Goal: Information Seeking & Learning: Learn about a topic

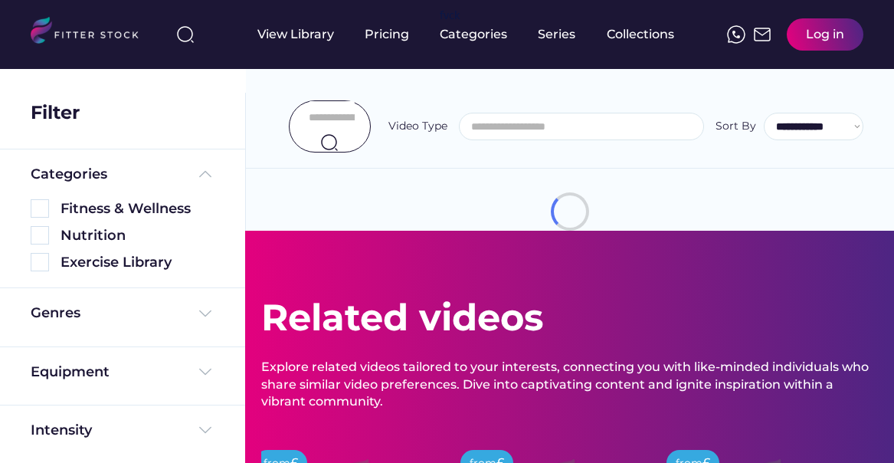
select select
select select "**********"
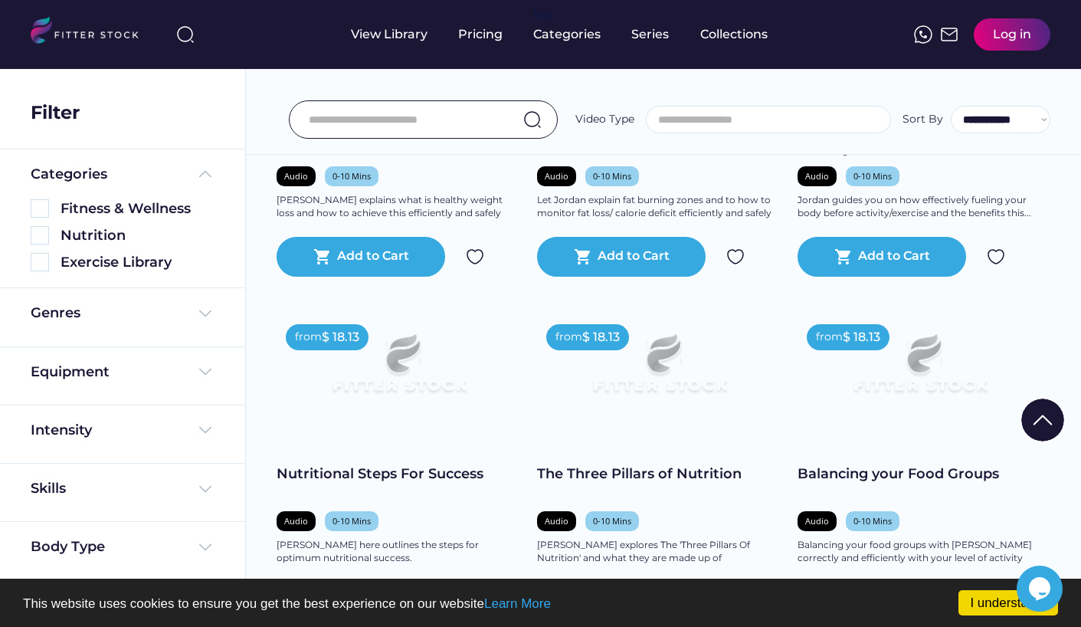
scroll to position [1749, 0]
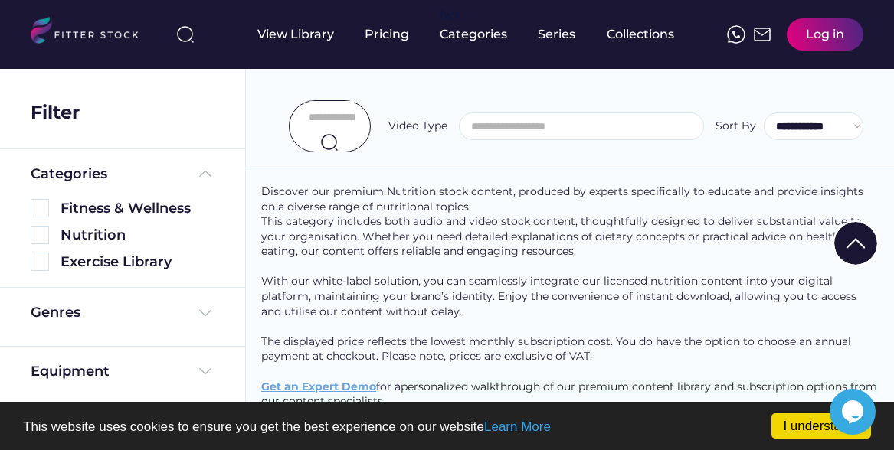
scroll to position [1149, 0]
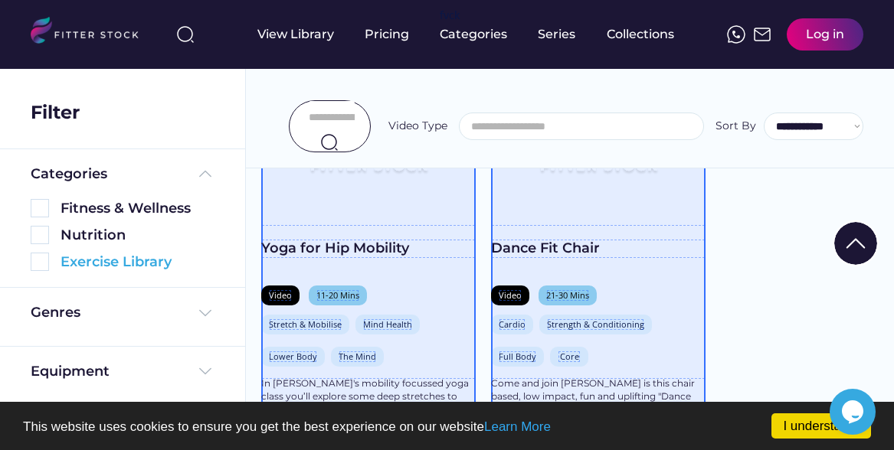
click at [44, 255] on img at bounding box center [40, 262] width 18 height 18
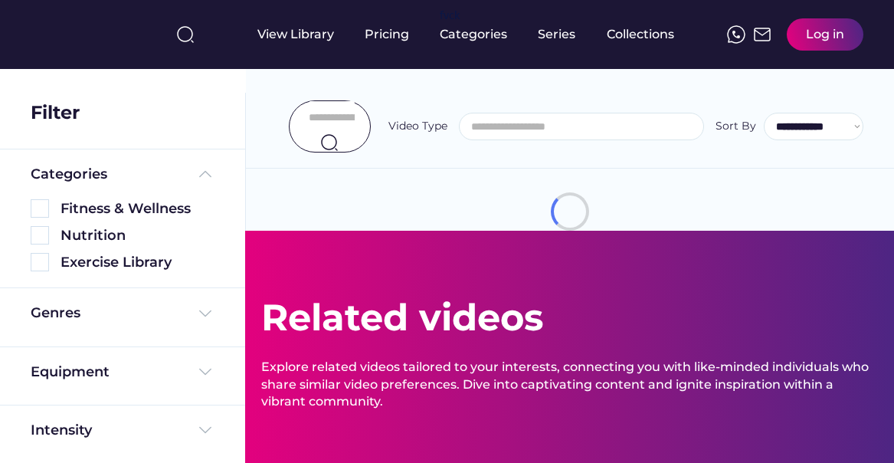
select select
select select "**********"
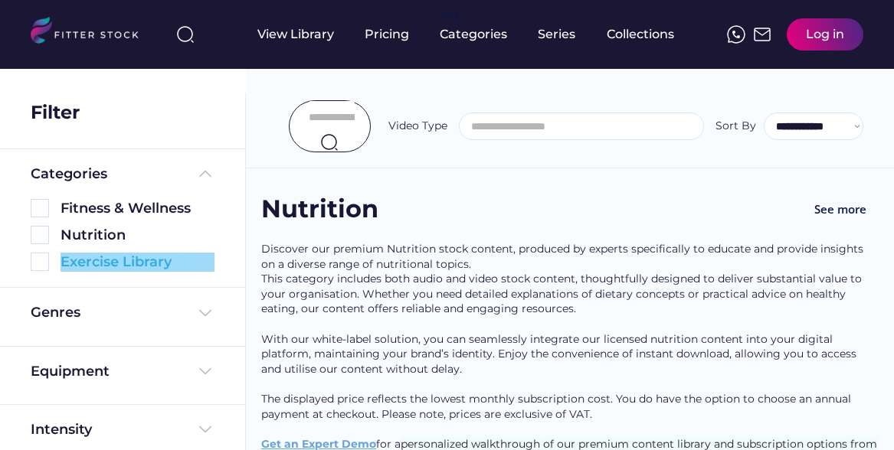
click at [42, 262] on img at bounding box center [40, 262] width 18 height 18
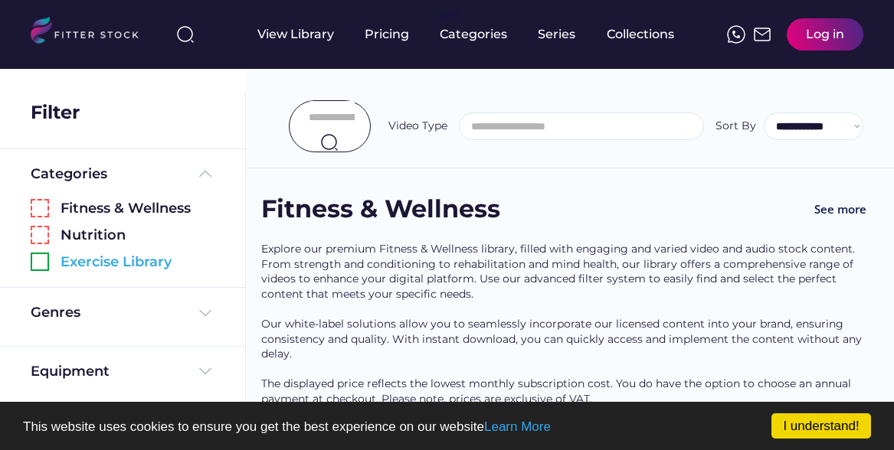
click at [40, 261] on img at bounding box center [40, 262] width 18 height 18
click at [39, 263] on img at bounding box center [40, 262] width 18 height 18
click at [91, 257] on div "Exercise Library" at bounding box center [138, 262] width 154 height 19
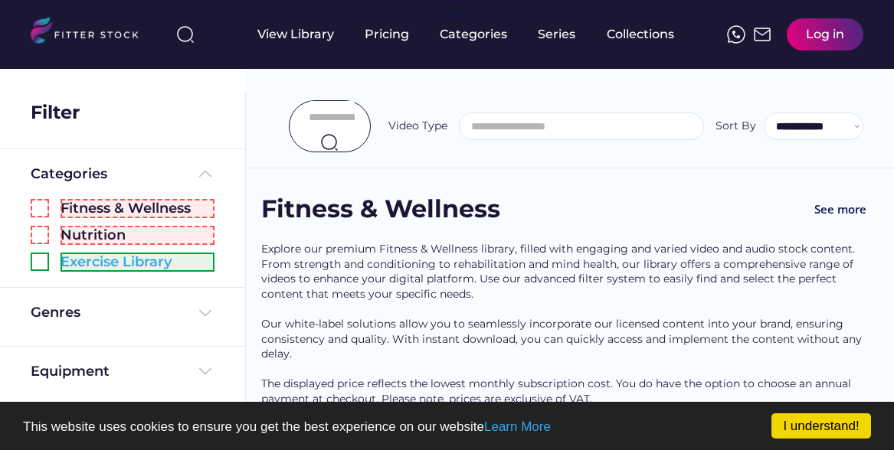
click at [42, 260] on img at bounding box center [40, 262] width 18 height 18
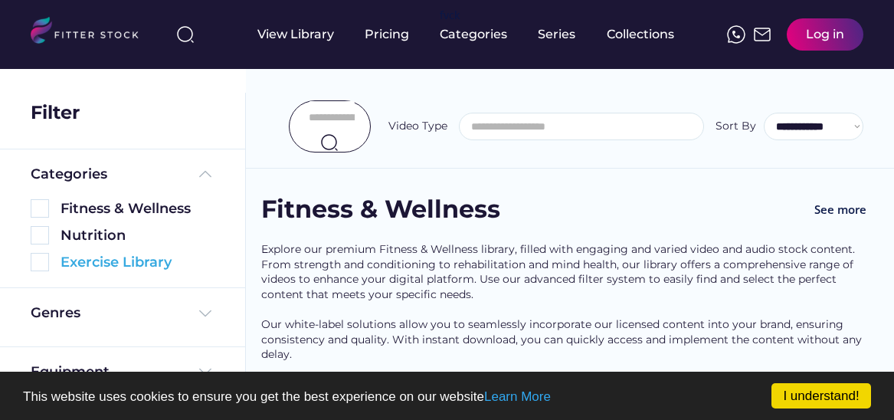
click at [40, 260] on img at bounding box center [40, 262] width 18 height 18
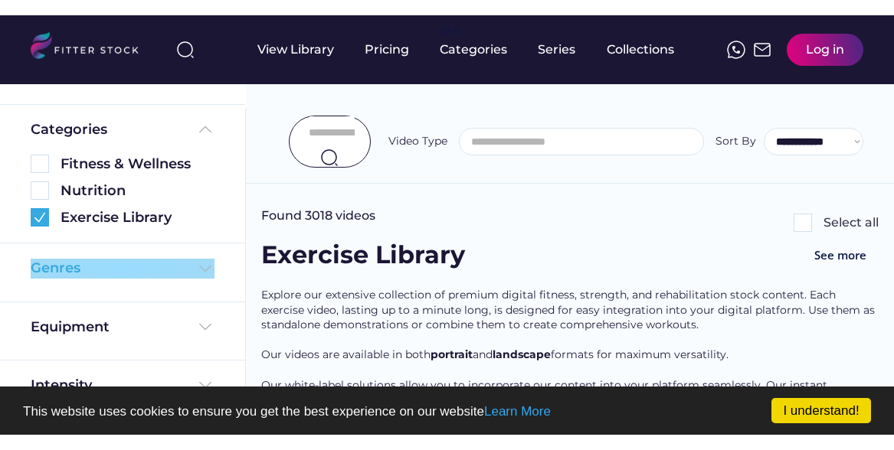
scroll to position [90, 0]
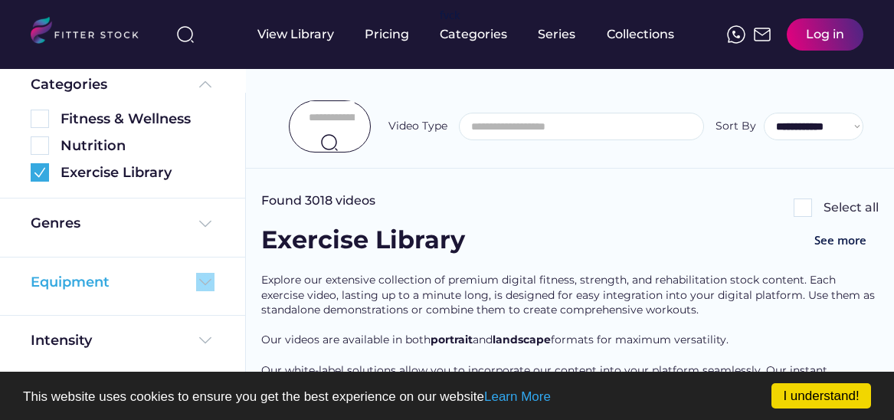
click at [204, 280] on img at bounding box center [205, 282] width 18 height 18
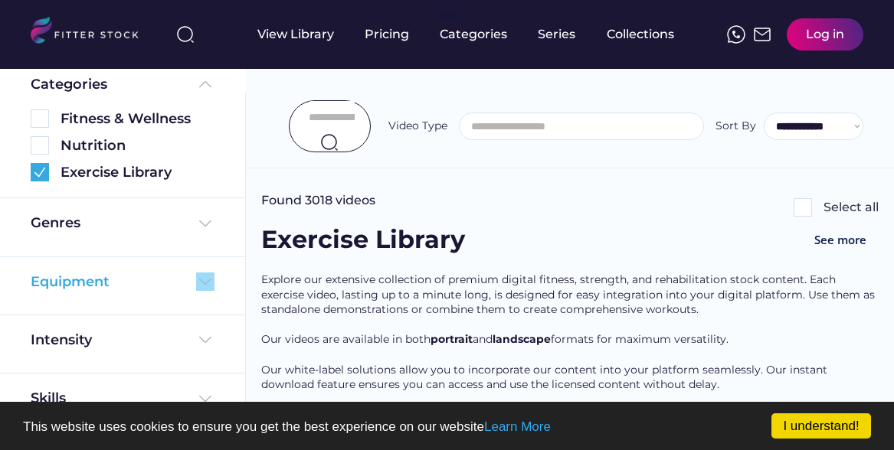
click at [200, 274] on img at bounding box center [205, 282] width 18 height 18
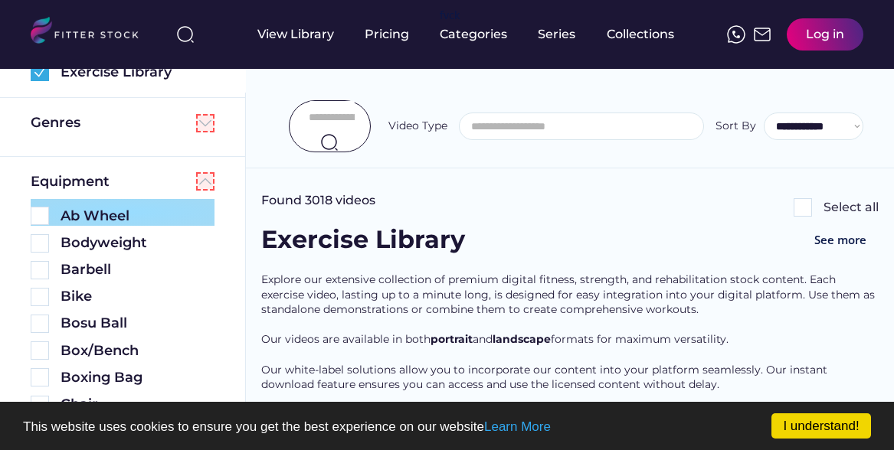
scroll to position [195, 0]
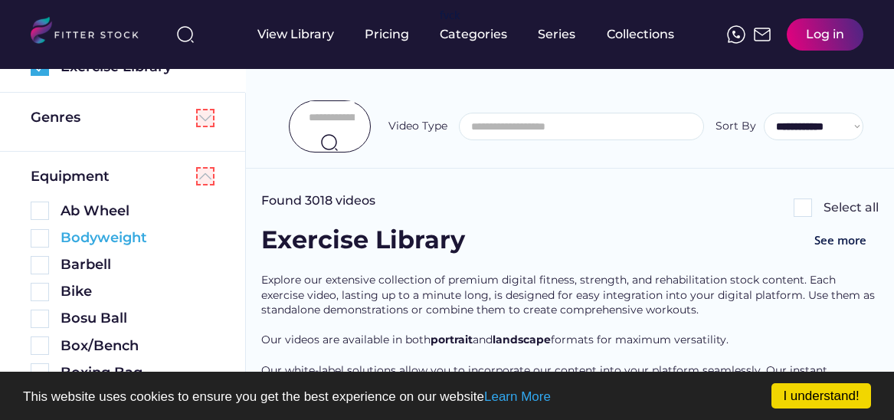
click at [41, 241] on img at bounding box center [40, 238] width 18 height 18
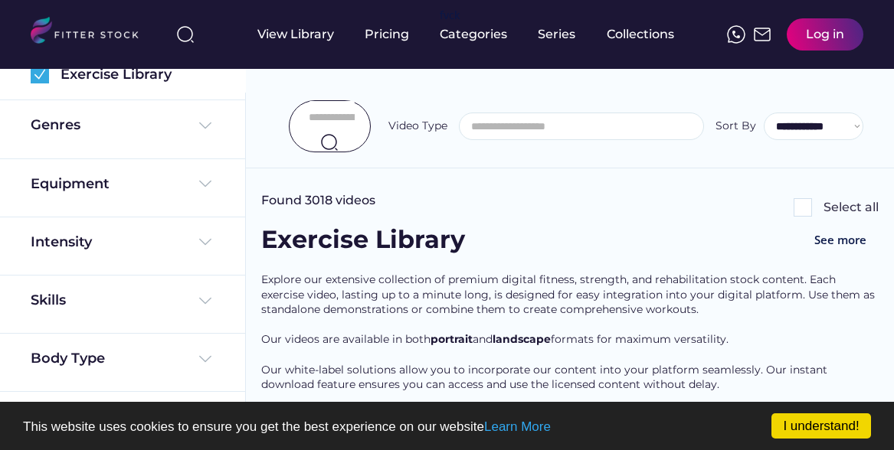
scroll to position [186, 0]
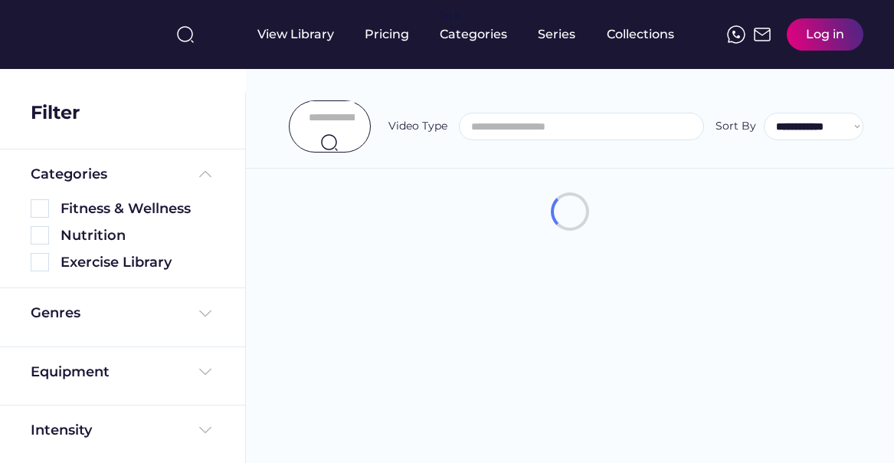
select select
select select "**********"
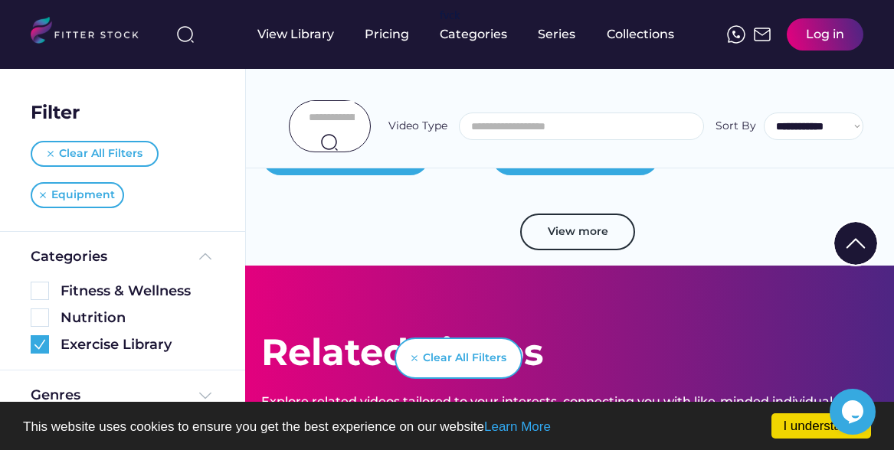
scroll to position [1442, 0]
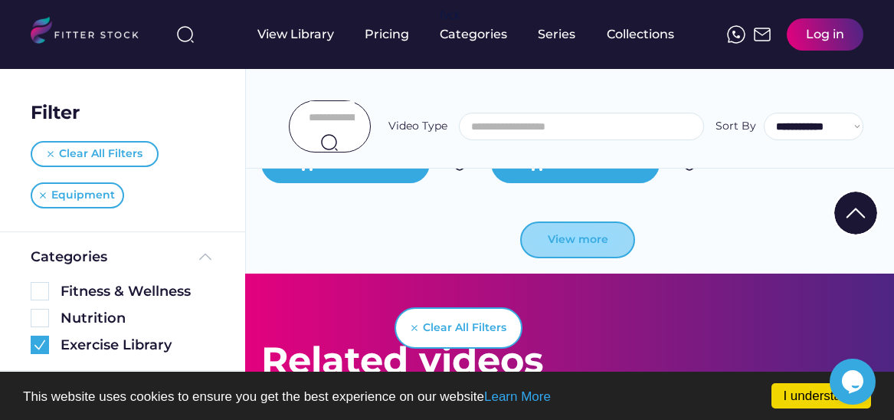
click at [602, 232] on button "View more" at bounding box center [577, 239] width 115 height 37
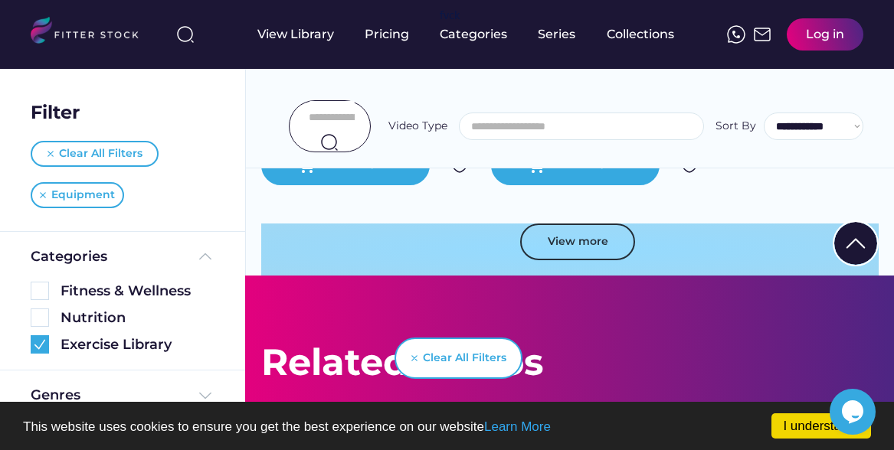
scroll to position [2598, 0]
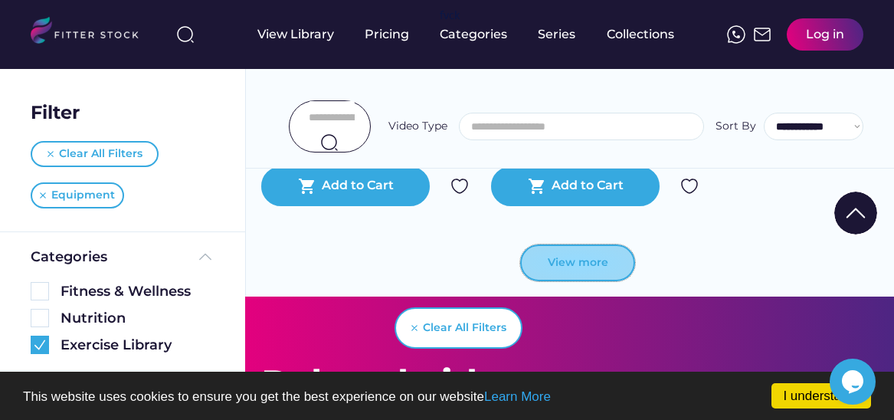
click at [578, 252] on button "View more" at bounding box center [577, 262] width 115 height 37
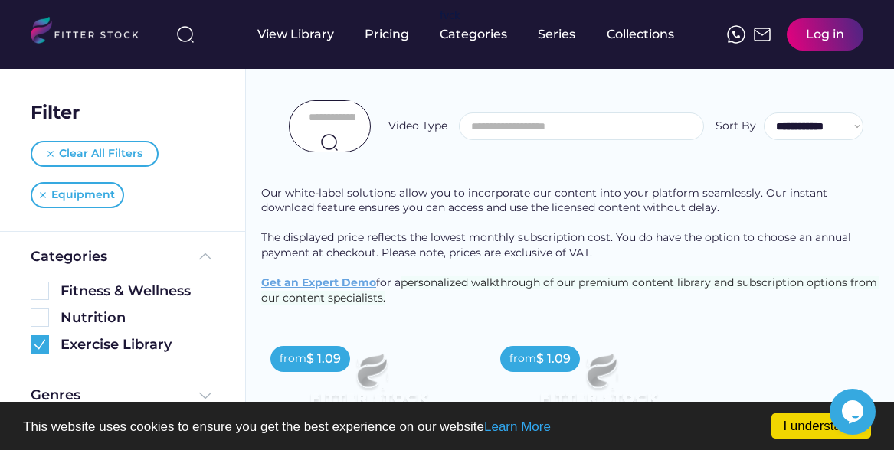
scroll to position [0, 0]
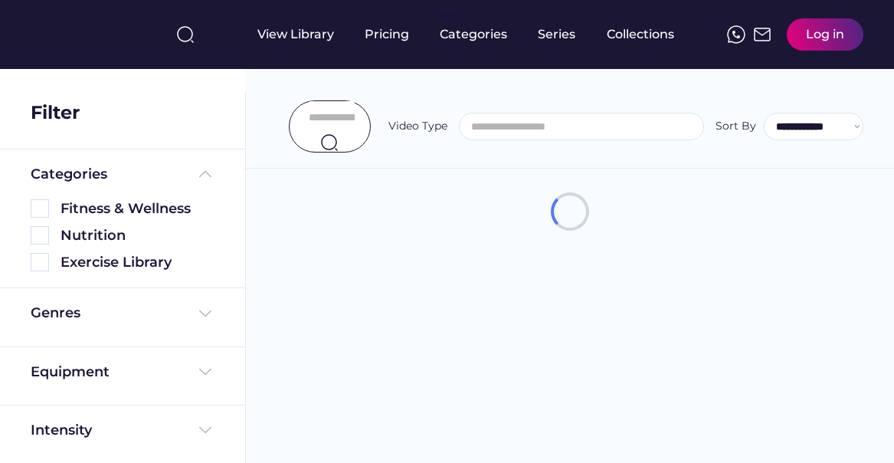
select select
select select "**********"
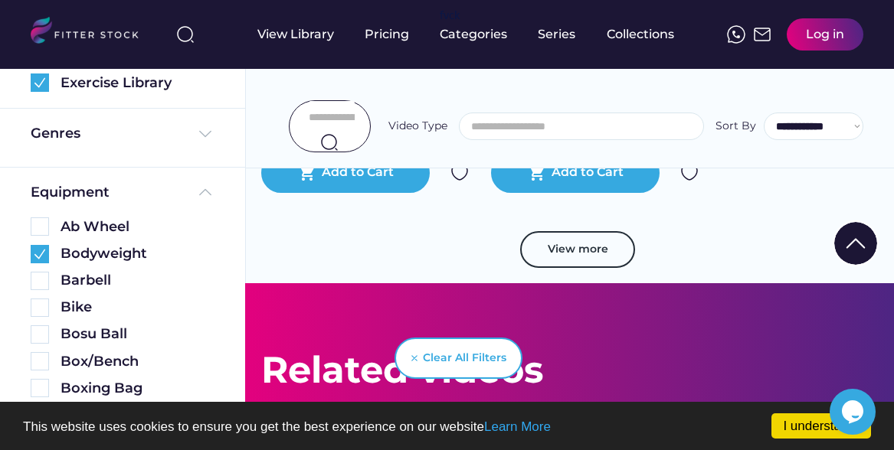
scroll to position [1430, 1]
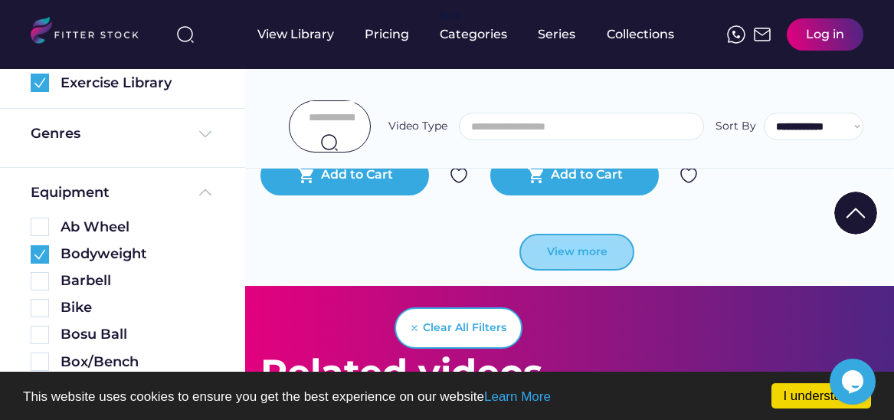
click at [571, 237] on button "View more" at bounding box center [576, 252] width 115 height 37
click at [600, 241] on button "View more" at bounding box center [576, 252] width 115 height 37
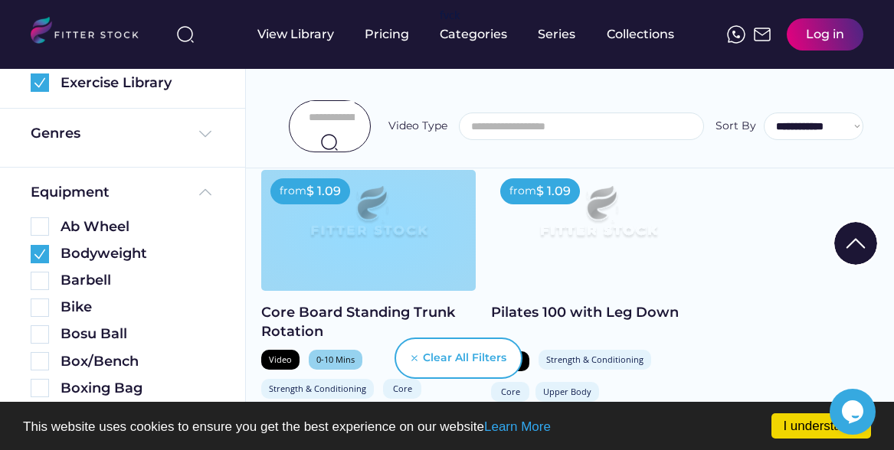
scroll to position [352, 0]
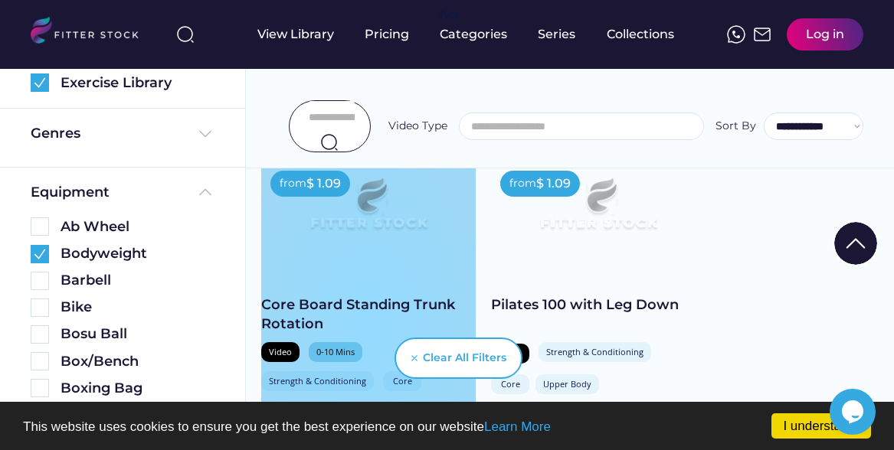
click at [262, 280] on div "from $ 1.09 Core Board Standing Trunk Rotation Video 0-10 Mins Strength & Condi…" at bounding box center [368, 325] width 214 height 326
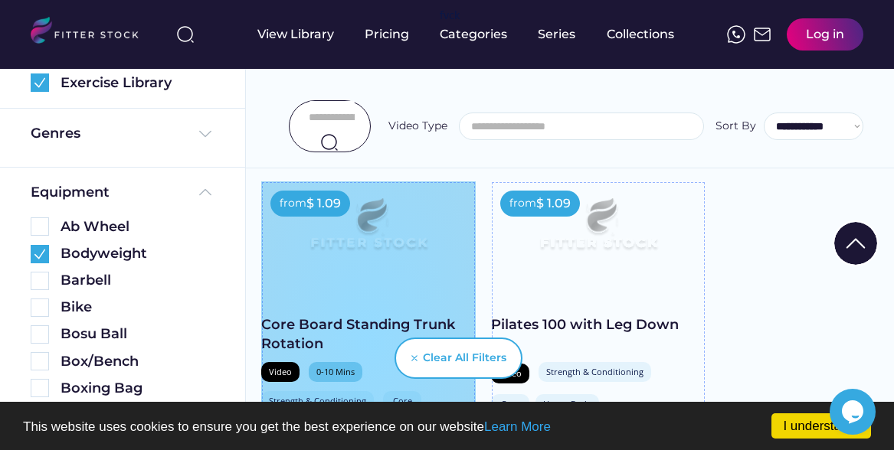
scroll to position [329, 0]
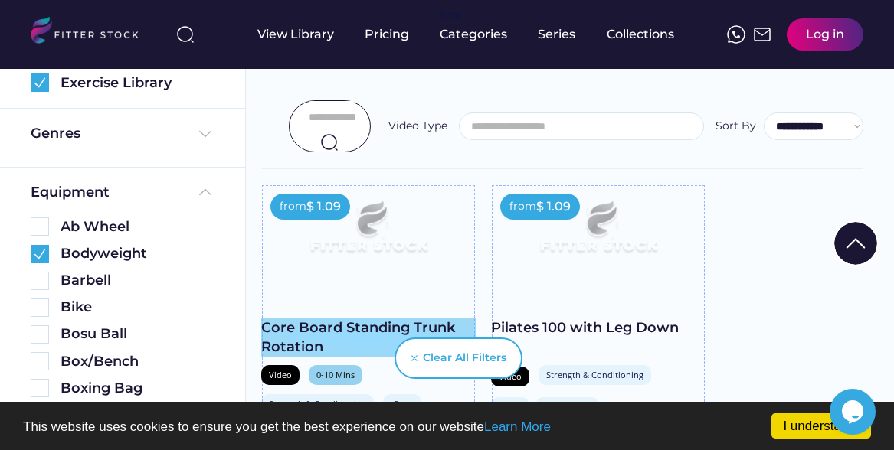
click at [410, 319] on div "Core Board Standing Trunk Rotation" at bounding box center [368, 338] width 214 height 38
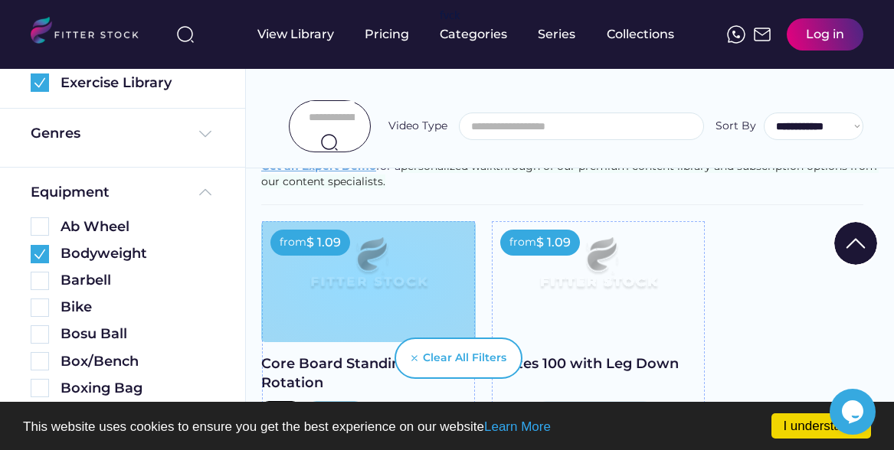
scroll to position [286, 0]
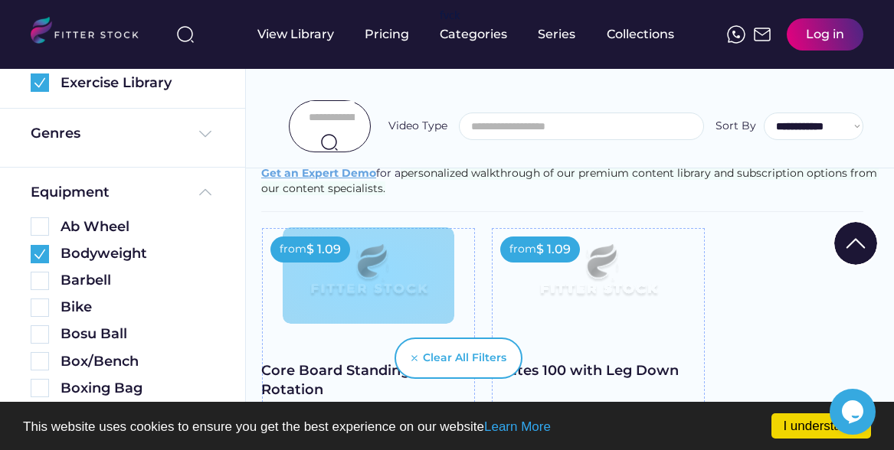
click at [424, 271] on img at bounding box center [369, 275] width 172 height 97
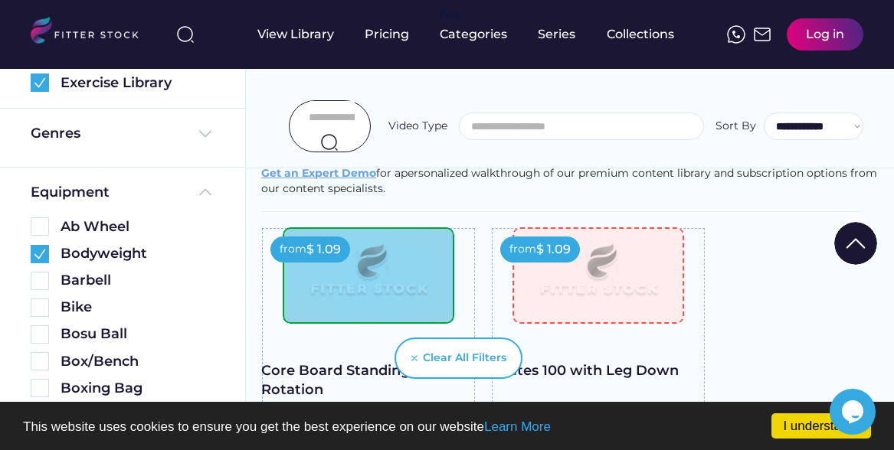
click at [434, 290] on img at bounding box center [369, 275] width 172 height 97
click at [362, 267] on img at bounding box center [369, 275] width 172 height 97
click at [415, 277] on img at bounding box center [369, 275] width 172 height 97
click at [432, 290] on img at bounding box center [369, 275] width 172 height 97
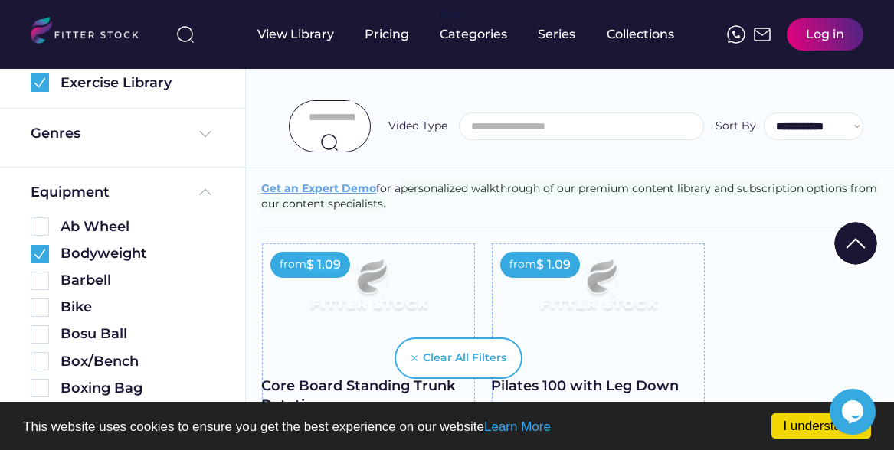
scroll to position [272, 0]
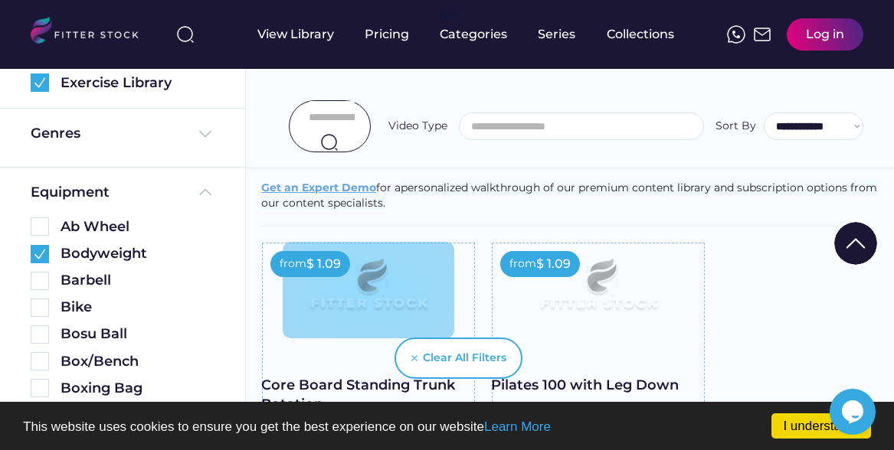
click at [323, 310] on img at bounding box center [369, 290] width 172 height 97
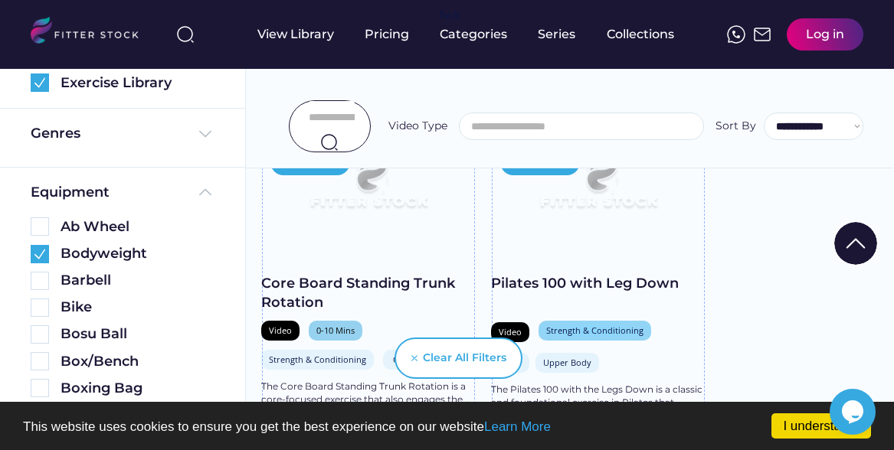
scroll to position [366, 0]
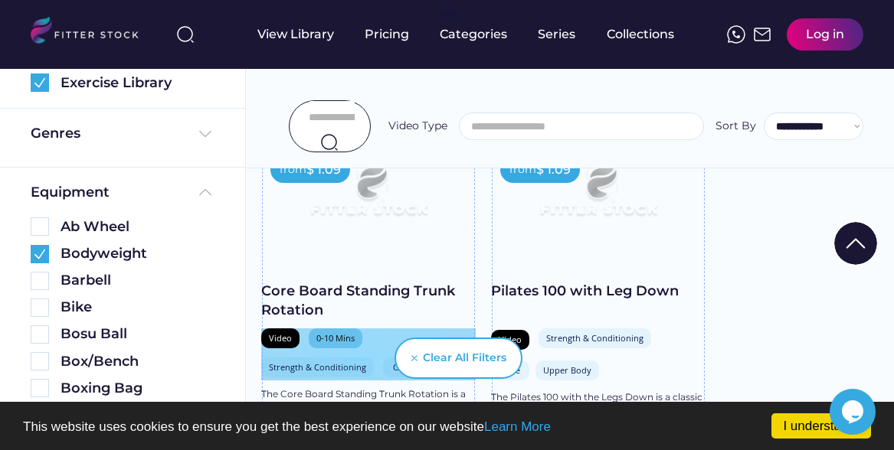
click at [369, 332] on div "Video 0-10 Mins Strength & Conditioning Core" at bounding box center [368, 355] width 214 height 52
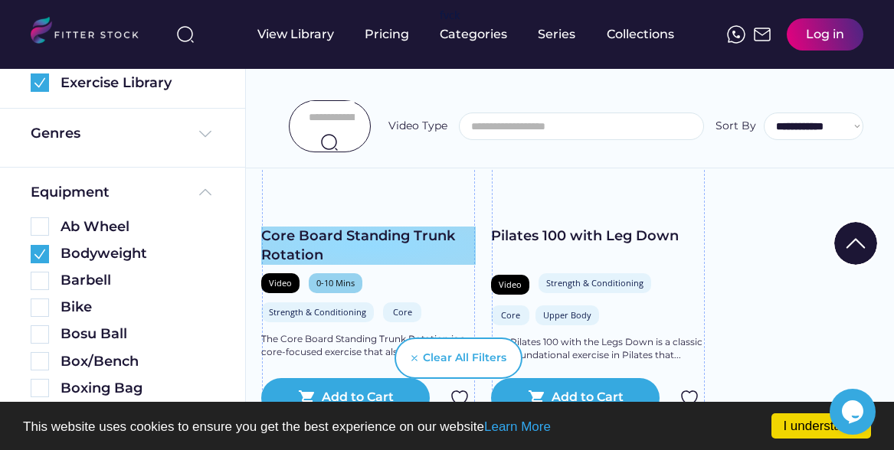
scroll to position [449, 0]
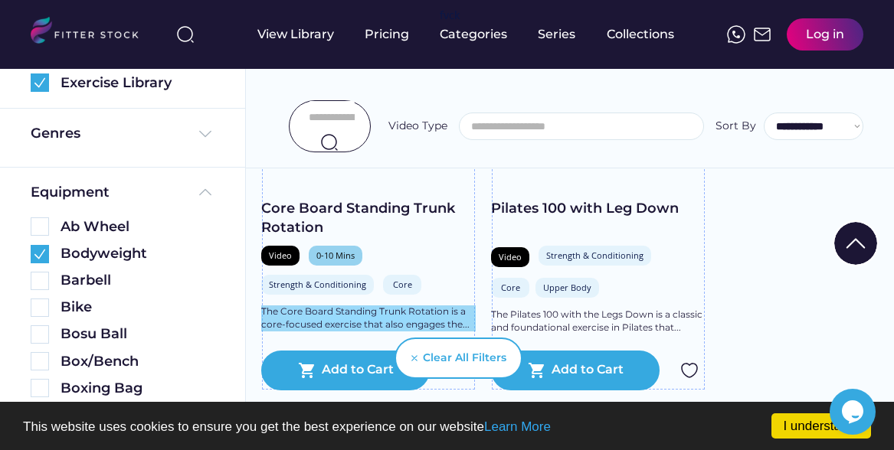
click at [446, 306] on div "The Core Board Standing Trunk Rotation is a core-focused exercise that also eng…" at bounding box center [368, 319] width 214 height 26
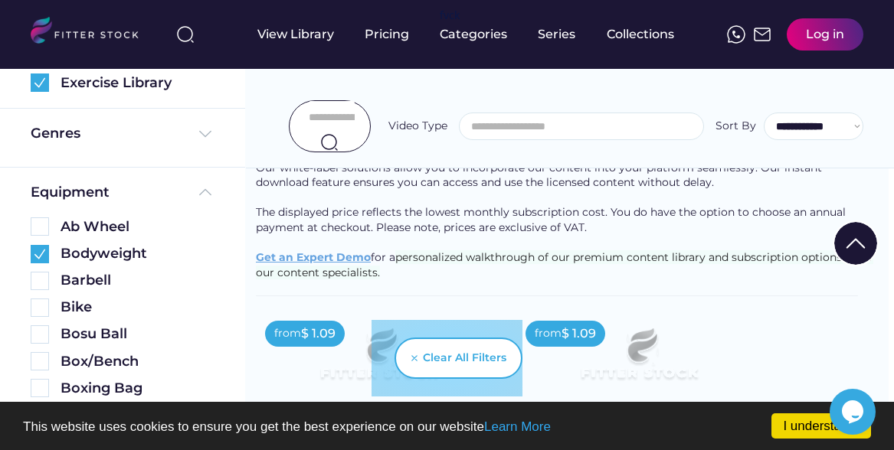
scroll to position [249, 5]
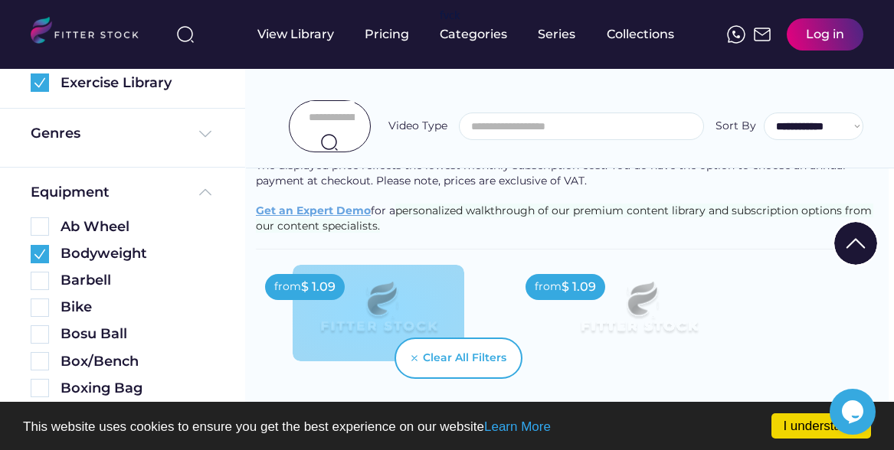
click at [375, 319] on img at bounding box center [379, 313] width 172 height 97
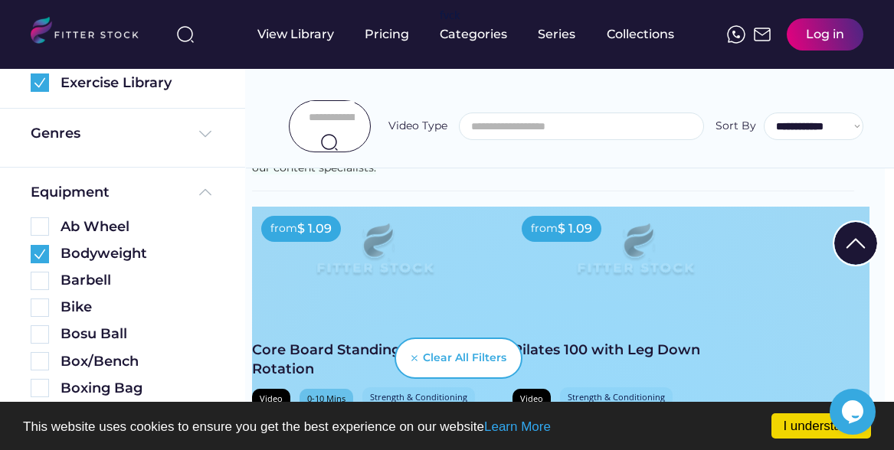
scroll to position [296, 9]
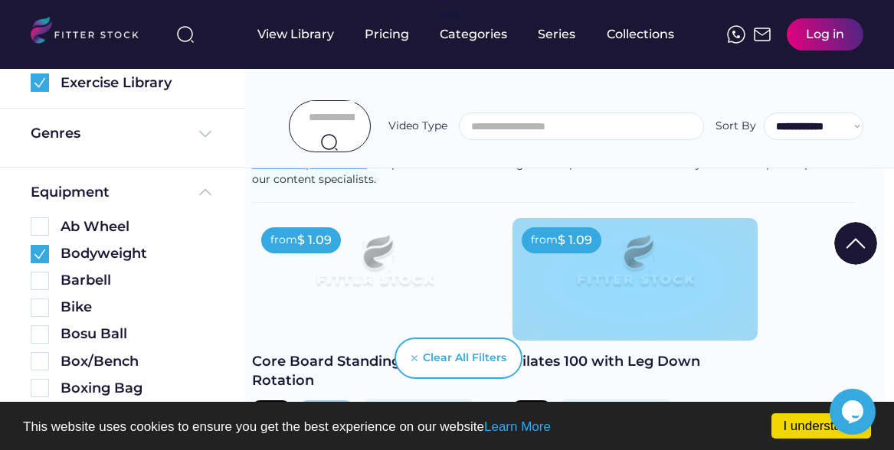
click at [515, 250] on div "from $ 1.09" at bounding box center [634, 279] width 245 height 123
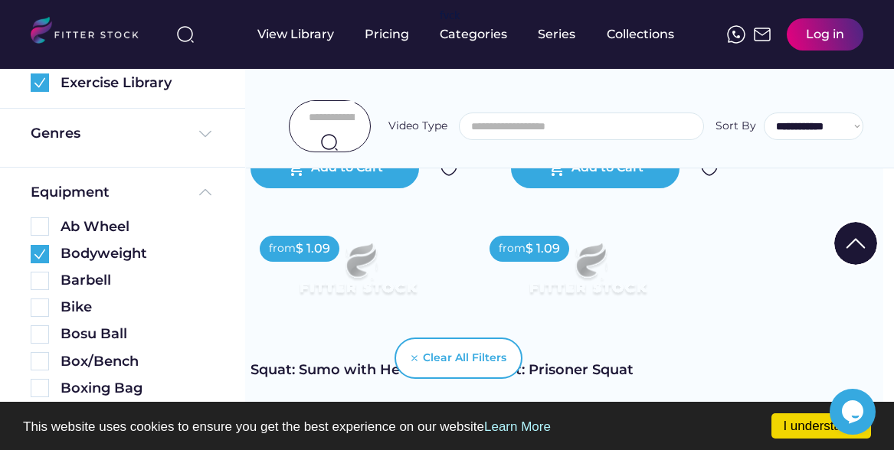
scroll to position [1428, 11]
